Goal: Share content: Share content

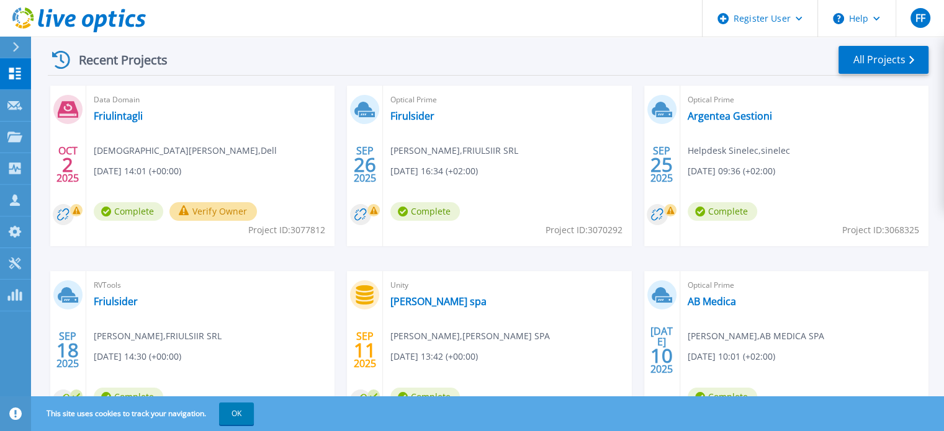
scroll to position [186, 0]
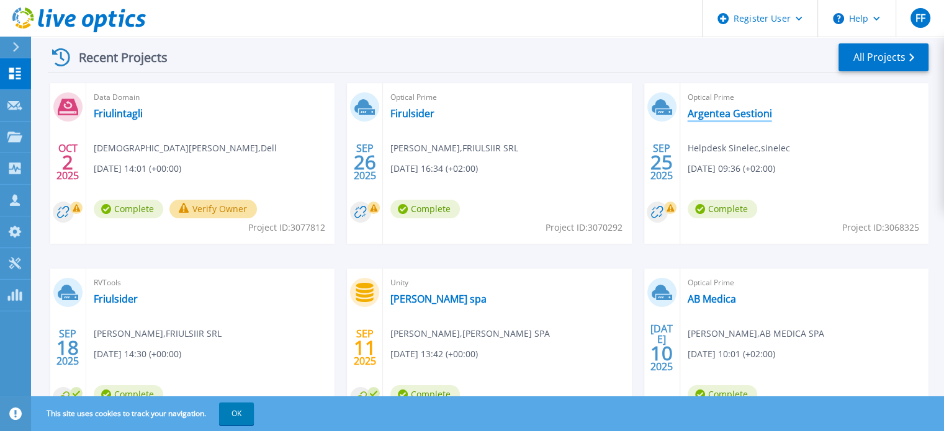
click at [718, 114] on link "Argentea Gestioni" at bounding box center [730, 113] width 84 height 12
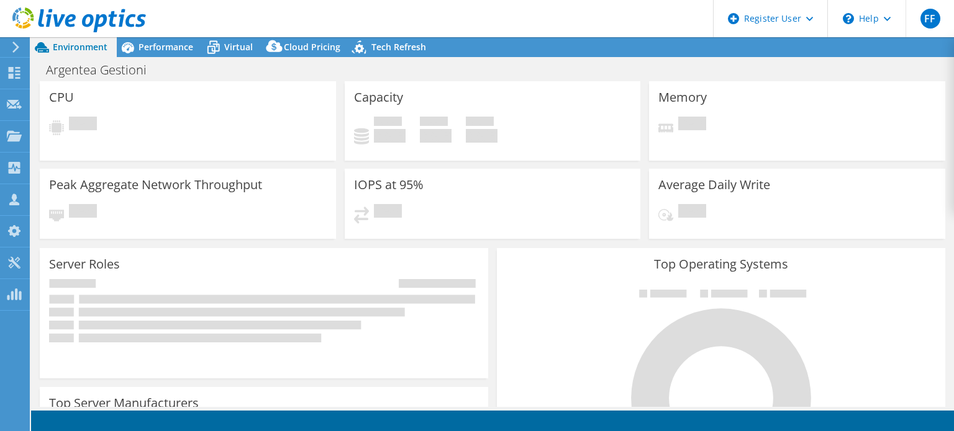
select select "USD"
radio input "true"
radio input "false"
select select "EUFrankfurt"
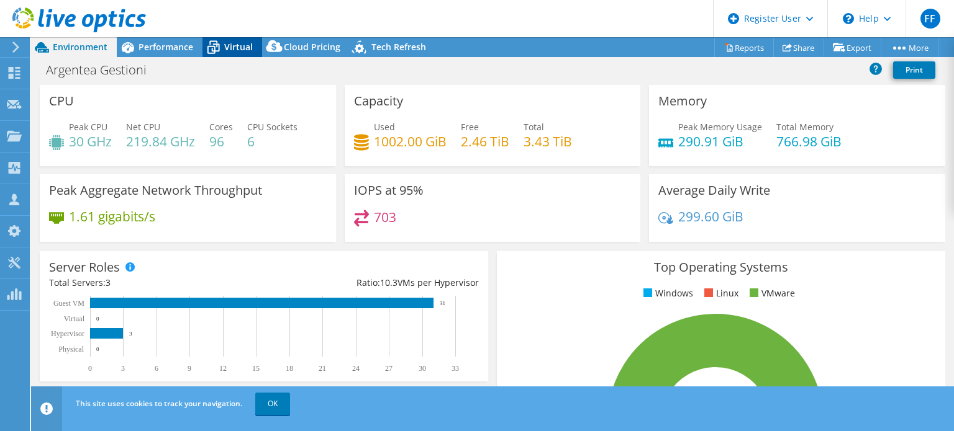
click at [243, 45] on span "Virtual" at bounding box center [238, 47] width 29 height 12
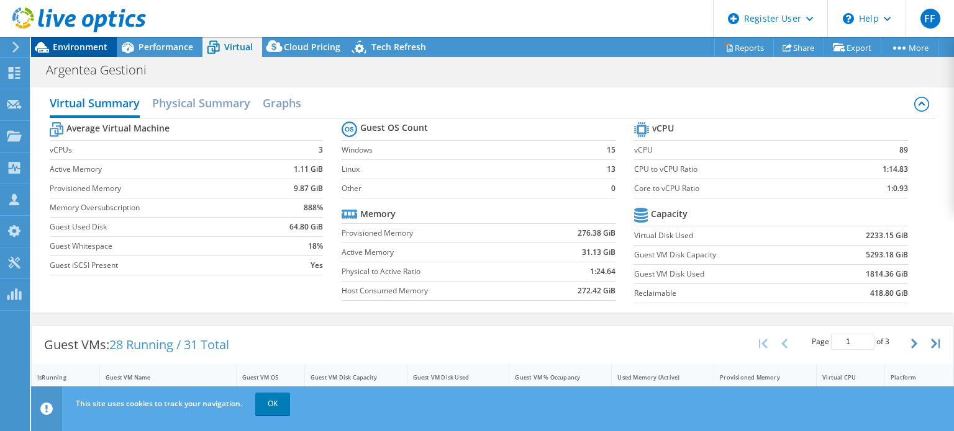
click at [58, 51] on span "Environment" at bounding box center [80, 47] width 55 height 12
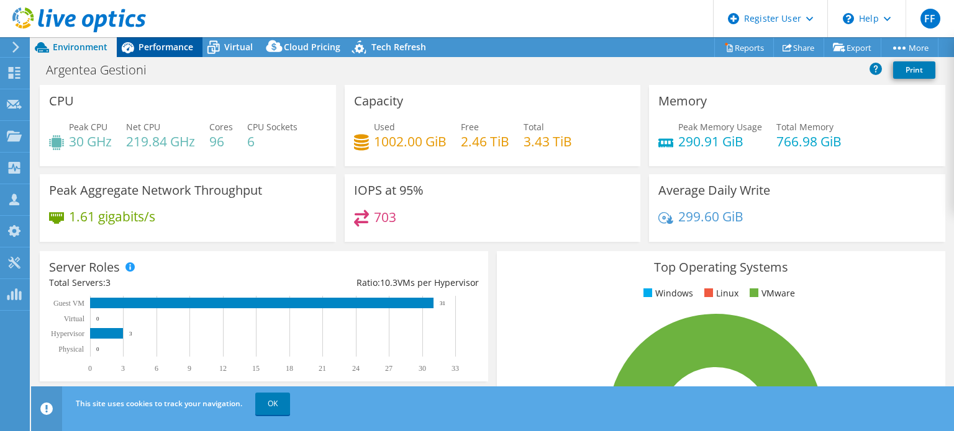
click at [154, 41] on span "Performance" at bounding box center [165, 47] width 55 height 12
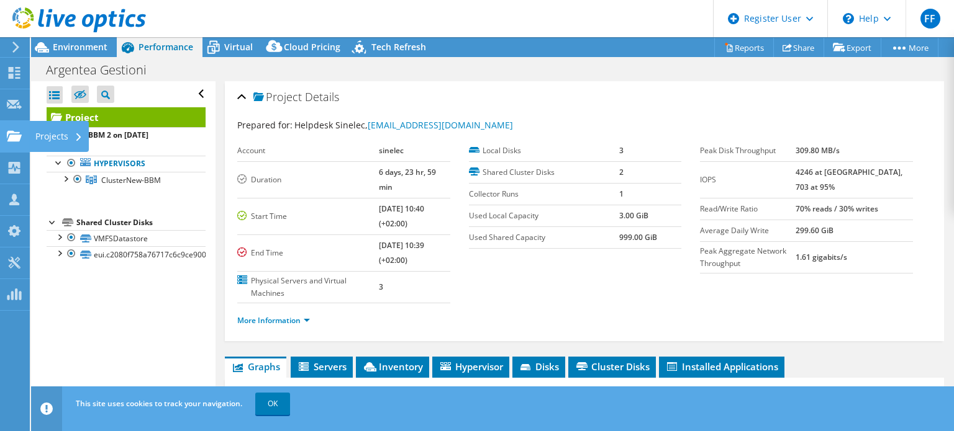
click at [11, 142] on div at bounding box center [14, 138] width 15 height 14
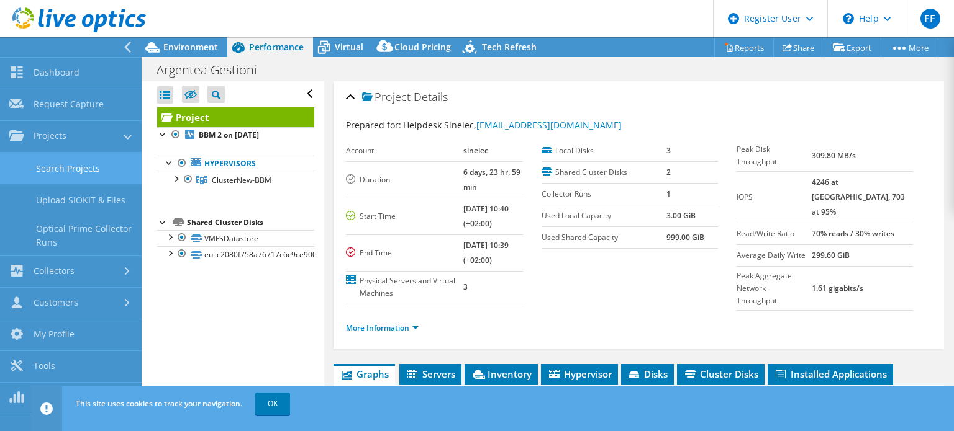
click at [66, 169] on link "Search Projects" at bounding box center [71, 169] width 142 height 32
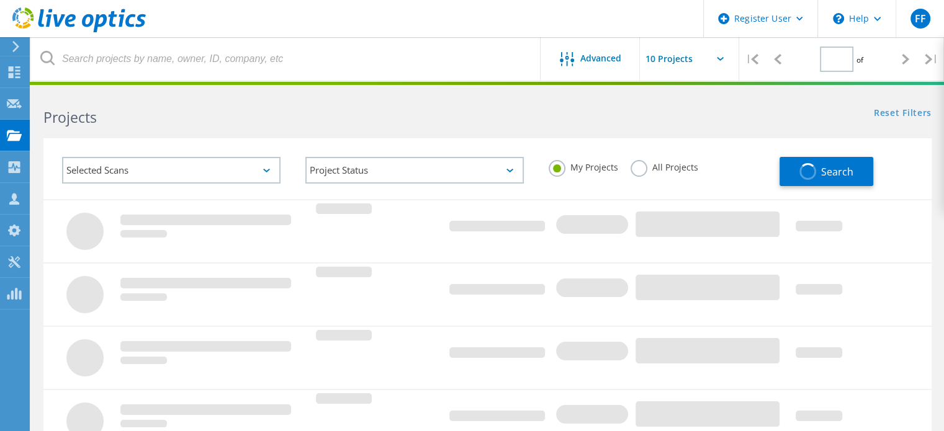
type input "1"
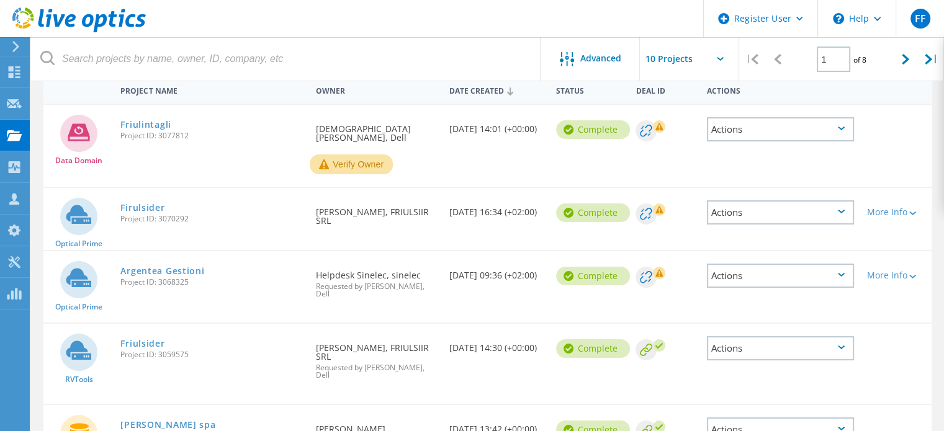
scroll to position [123, 0]
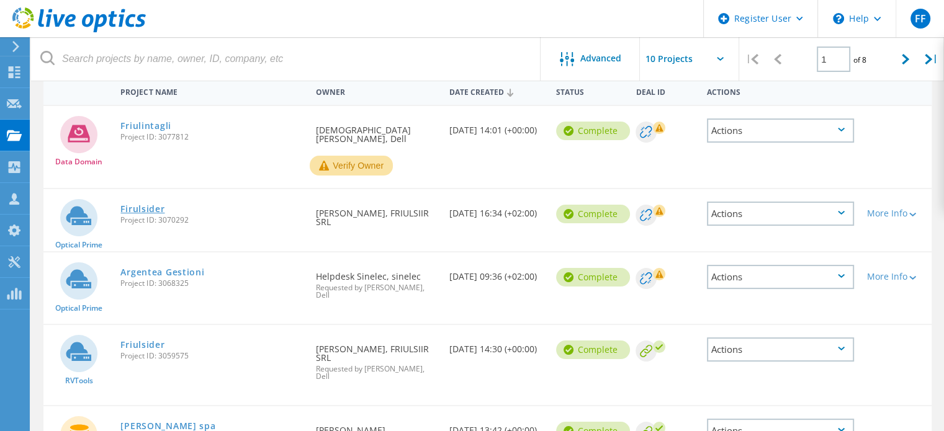
click at [144, 205] on link "Firulsider" at bounding box center [142, 209] width 44 height 9
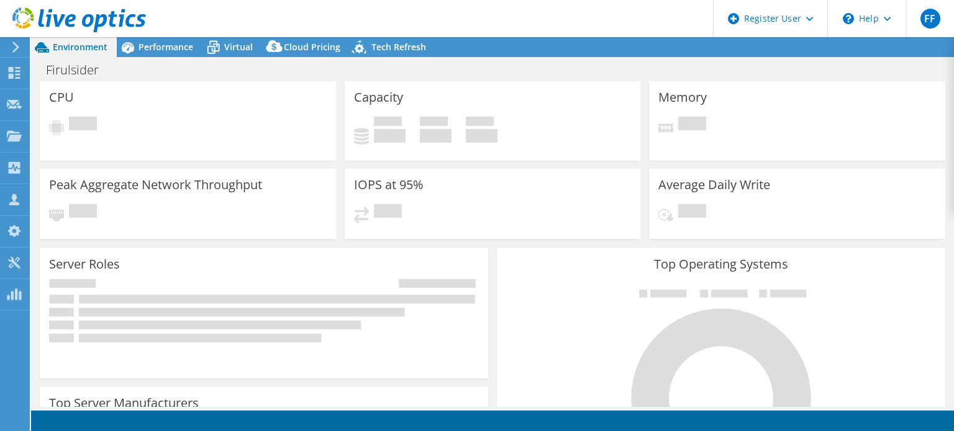
select select "USD"
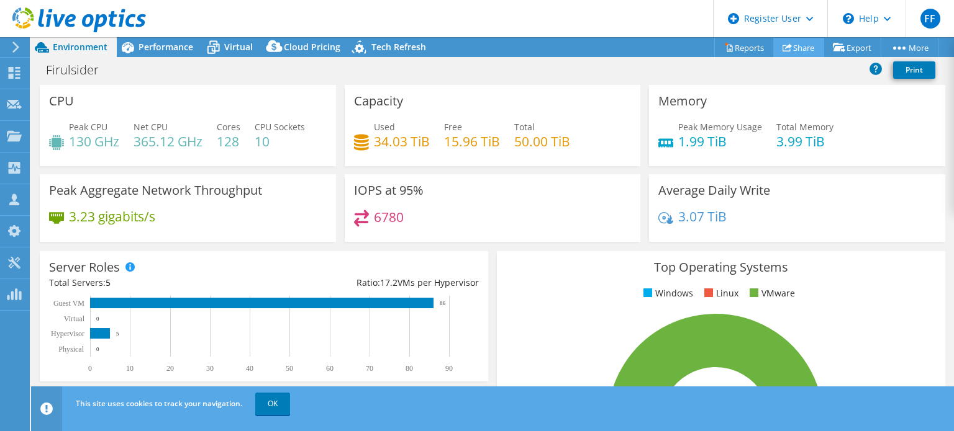
click at [793, 44] on link "Share" at bounding box center [798, 47] width 51 height 19
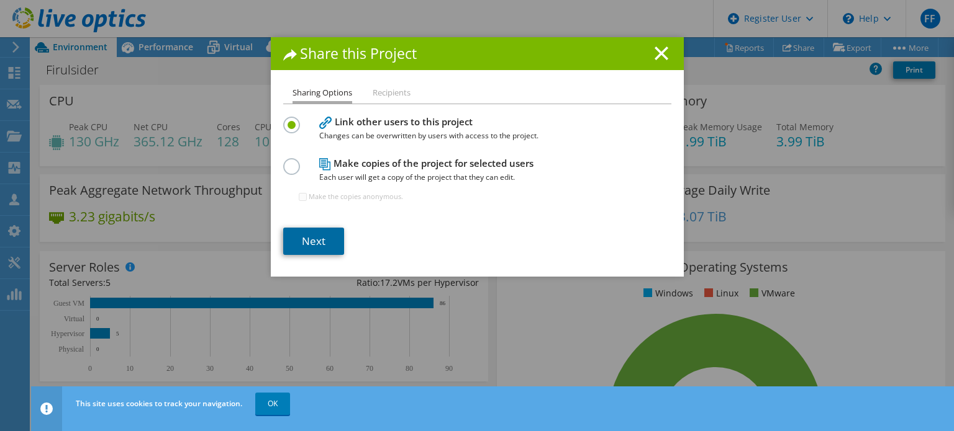
click at [307, 238] on link "Next" at bounding box center [313, 241] width 61 height 27
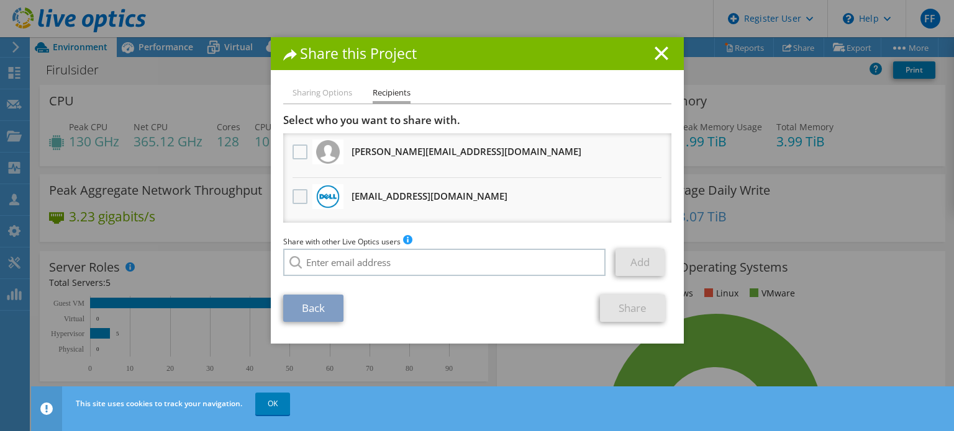
click at [292, 194] on label at bounding box center [301, 196] width 18 height 15
click at [0, 0] on input "checkbox" at bounding box center [0, 0] width 0 height 0
click at [616, 305] on link "Share" at bounding box center [632, 308] width 65 height 27
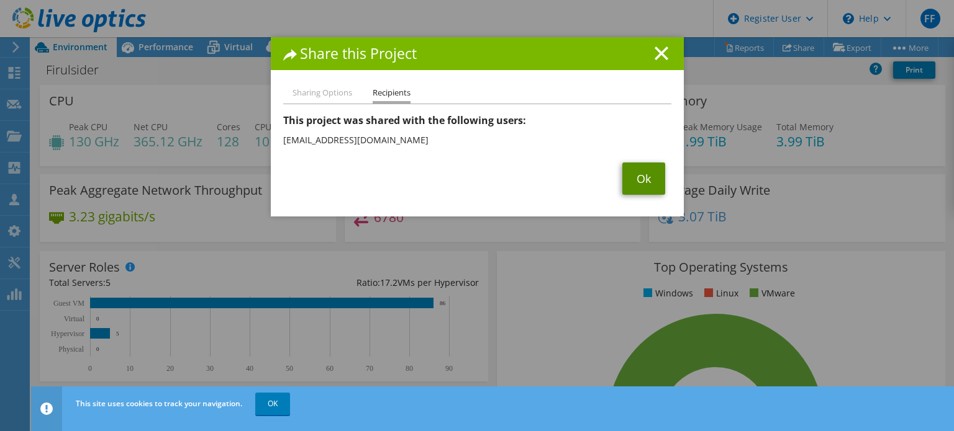
click at [643, 178] on link "Ok" at bounding box center [643, 179] width 43 height 32
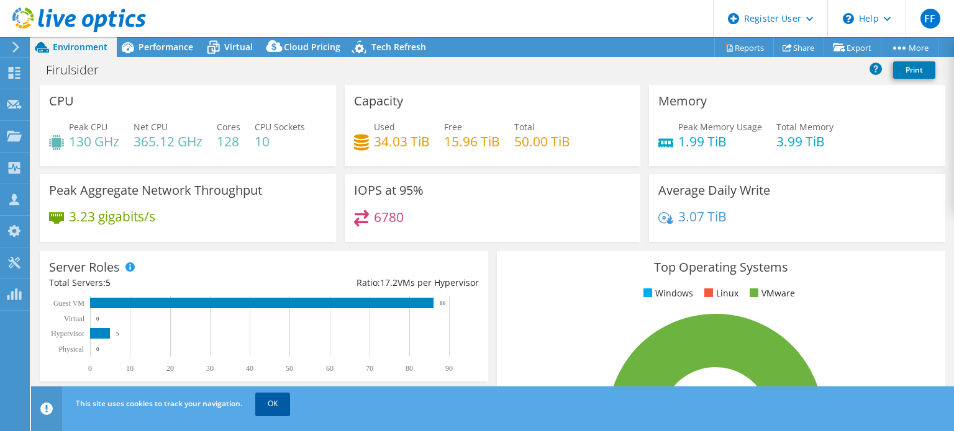
click at [273, 398] on link "OK" at bounding box center [272, 404] width 35 height 22
